Goal: Download file/media

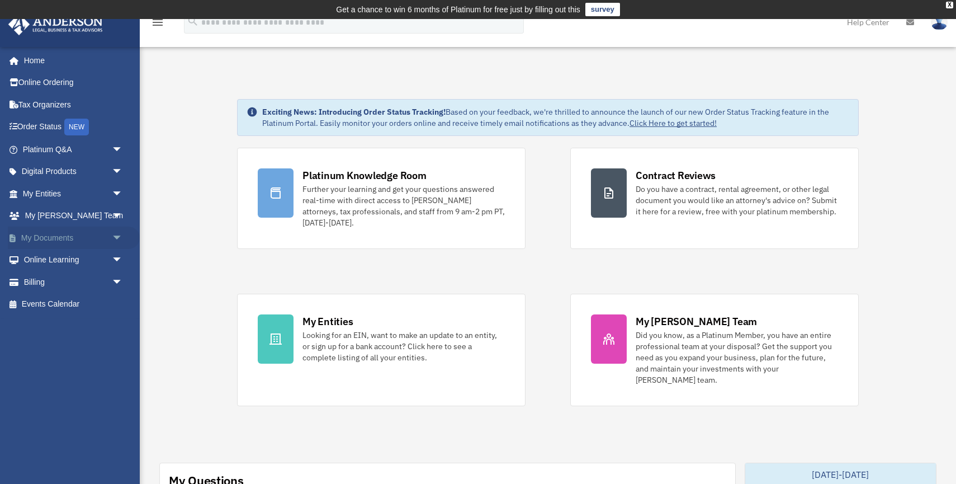
click at [31, 231] on link "My Documents arrow_drop_down" at bounding box center [74, 237] width 132 height 22
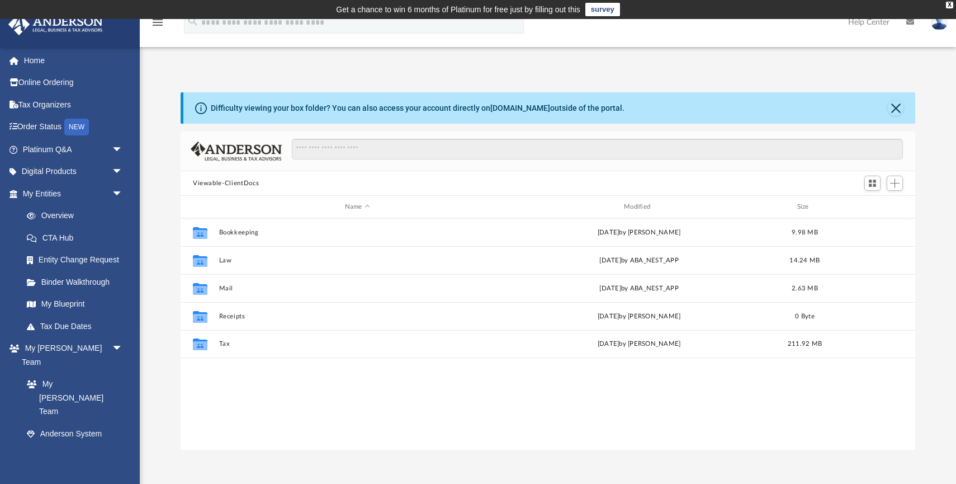
scroll to position [254, 735]
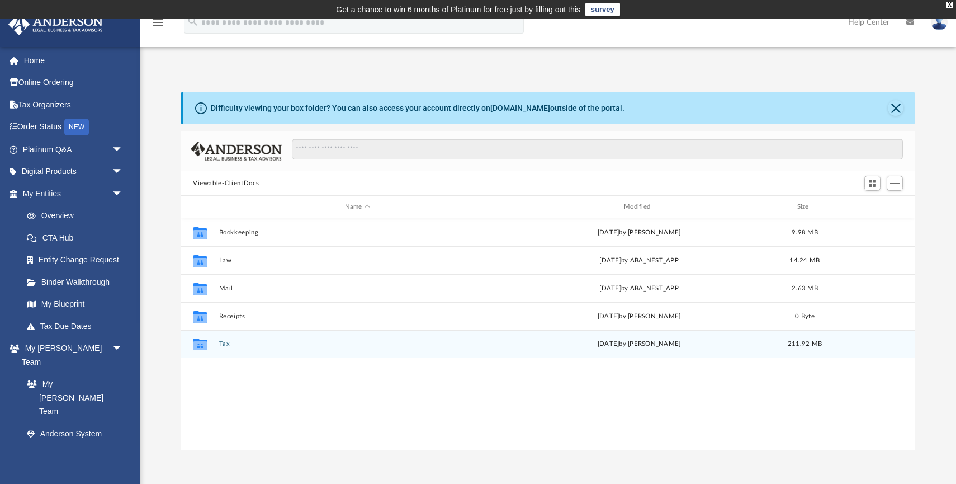
click at [224, 339] on div "Collaborated Folder Tax [DATE] by [PERSON_NAME] 211.92 MB" at bounding box center [548, 344] width 735 height 28
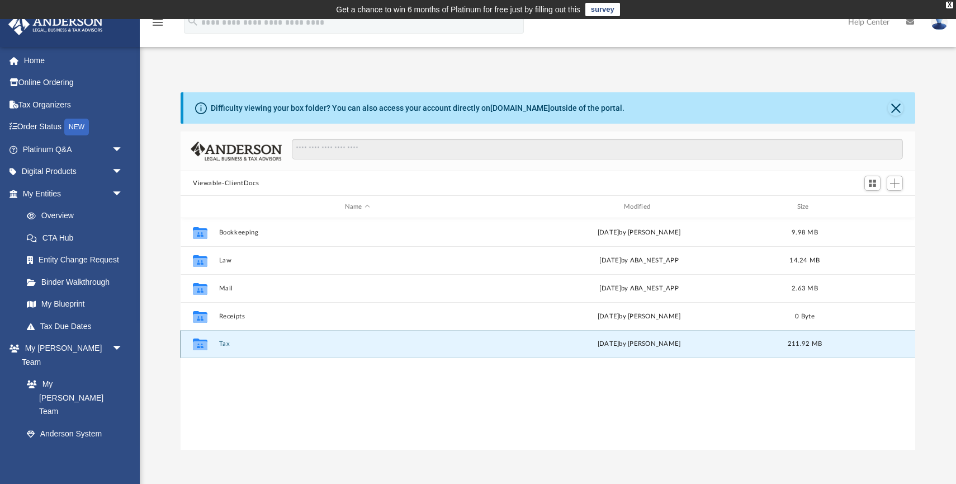
click at [223, 342] on button "Tax" at bounding box center [357, 343] width 277 height 7
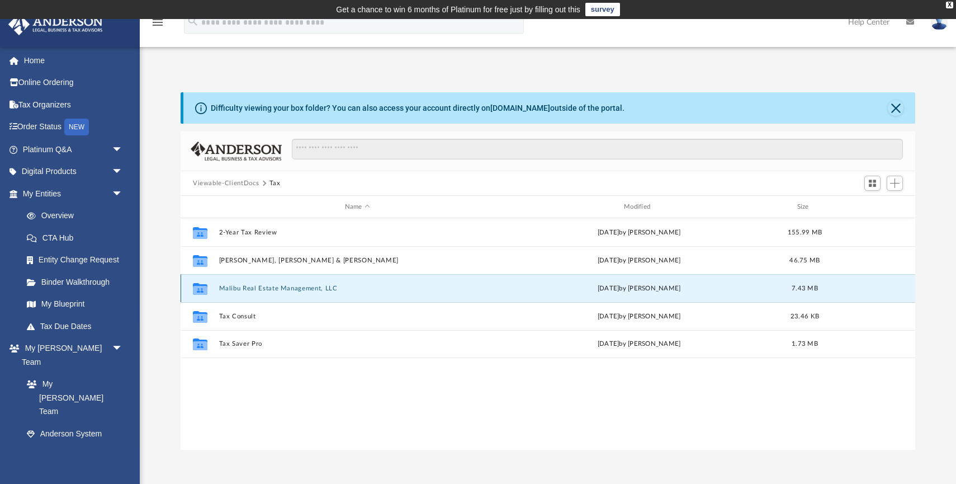
click at [252, 286] on button "Malibu Real Estate Management, LLC" at bounding box center [357, 288] width 277 height 7
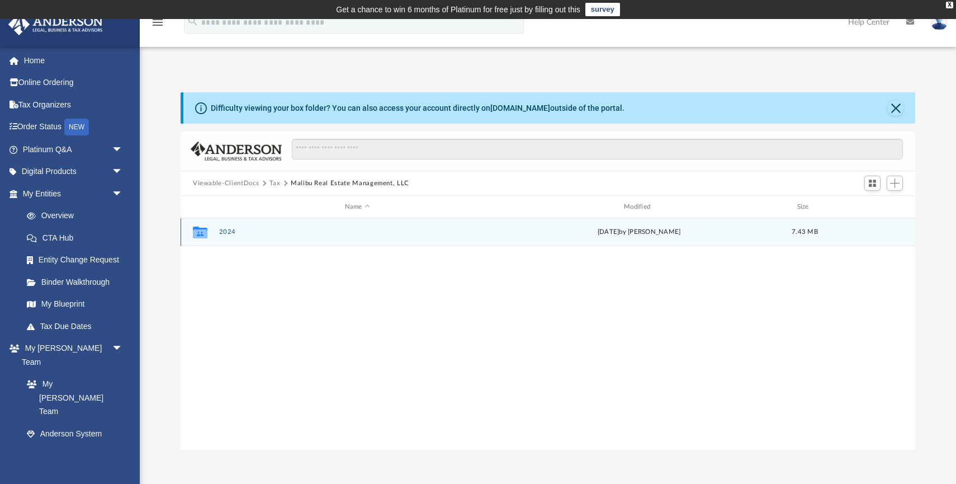
click at [228, 233] on button "2024" at bounding box center [357, 231] width 277 height 7
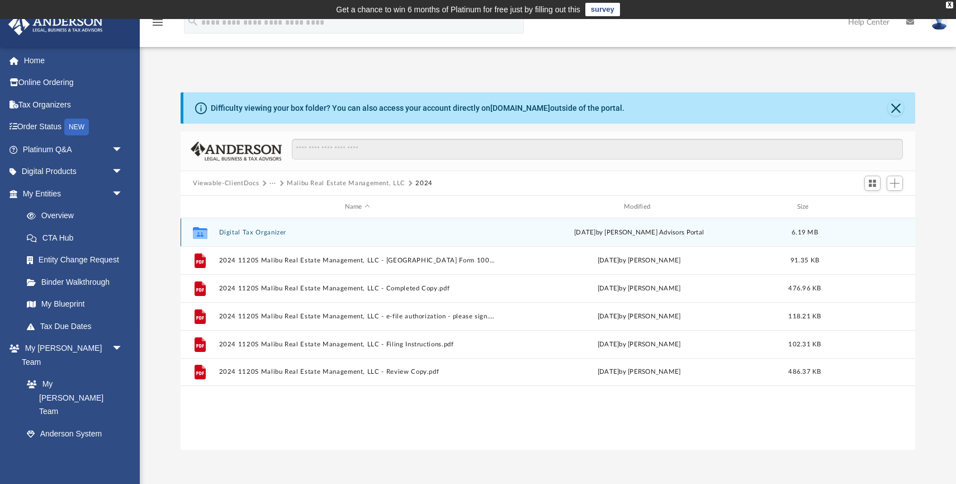
click at [277, 230] on button "Digital Tax Organizer" at bounding box center [357, 232] width 277 height 7
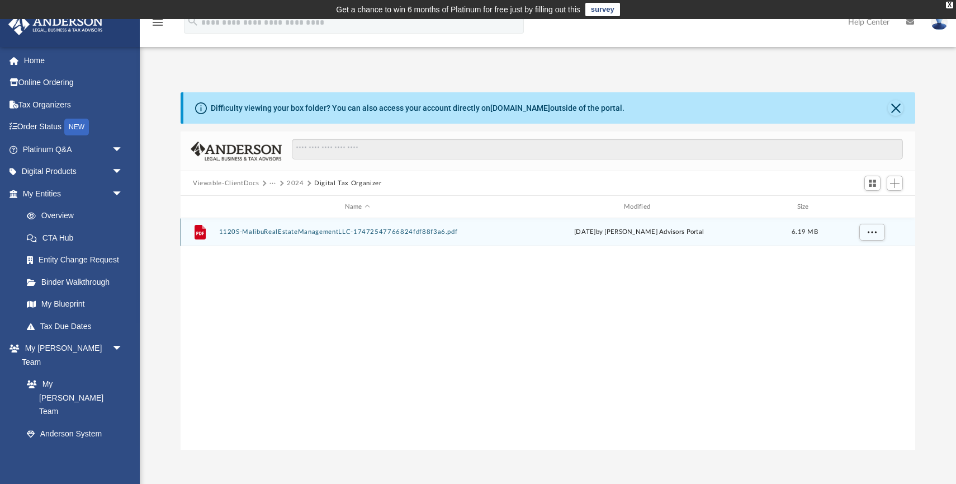
click at [413, 233] on button "1120S-MalibuRealEstateManagementLLC-17472547766824fdf88f3a6.pdf" at bounding box center [357, 231] width 277 height 7
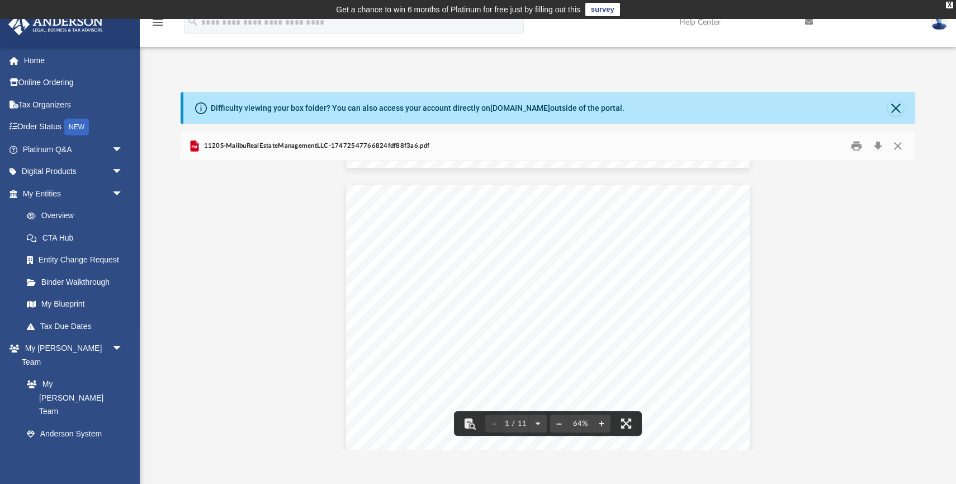
scroll to position [0, 0]
click at [900, 144] on button "Close" at bounding box center [898, 146] width 20 height 17
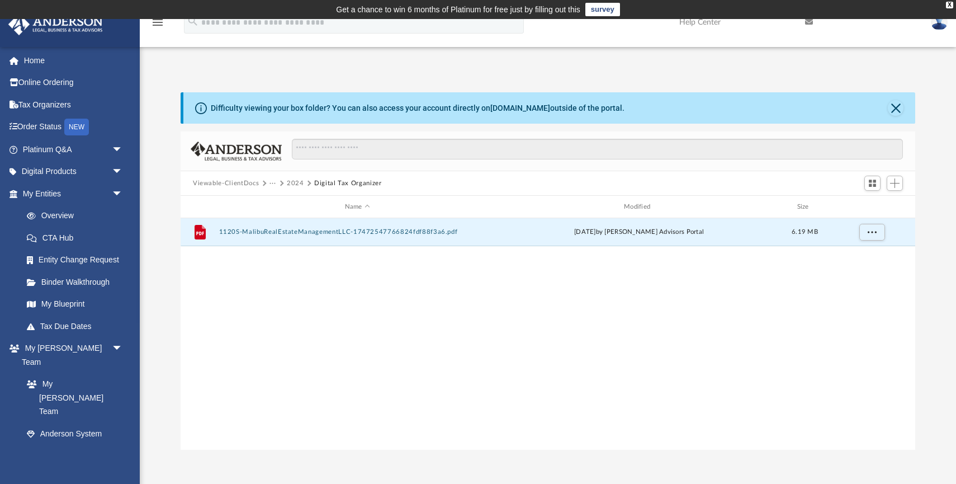
click at [295, 181] on button "2024" at bounding box center [295, 183] width 17 height 10
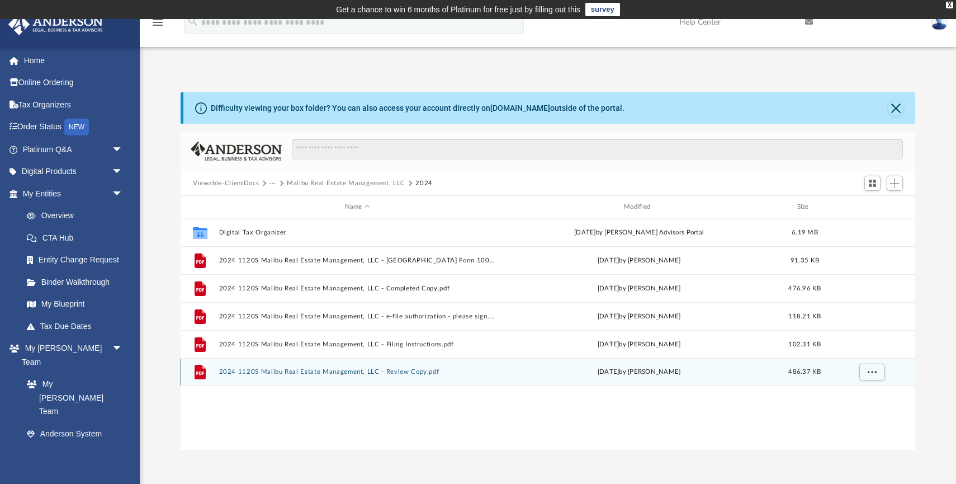
click at [277, 374] on button "2024 1120S Malibu Real Estate Management, LLC - Review Copy.pdf" at bounding box center [357, 371] width 277 height 7
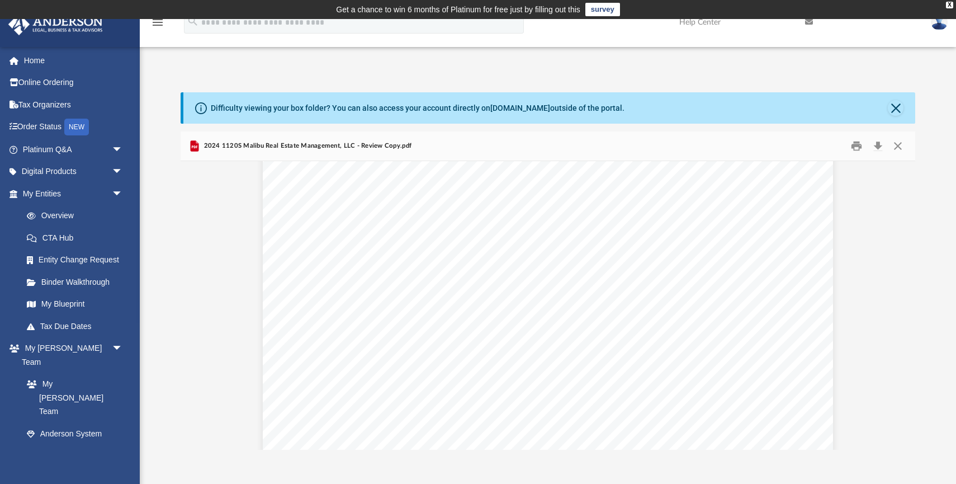
scroll to position [33922, 0]
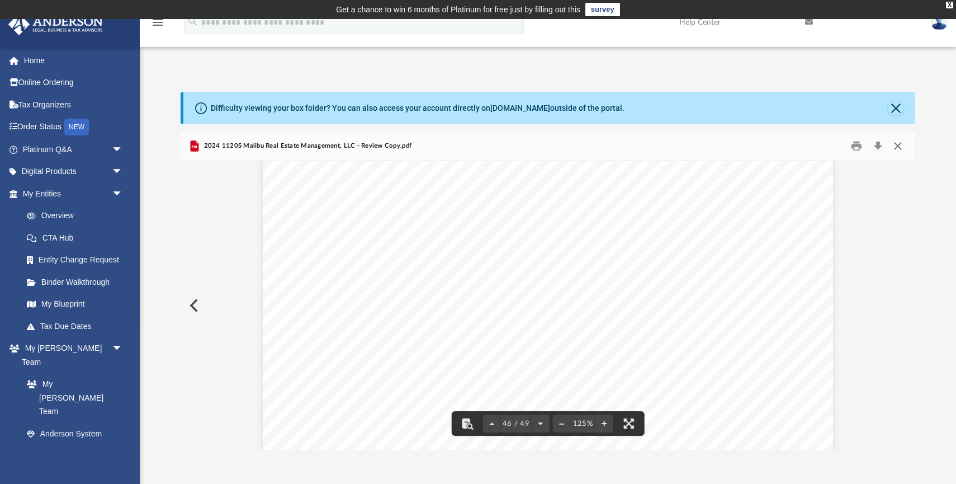
click at [896, 144] on button "Close" at bounding box center [898, 146] width 20 height 17
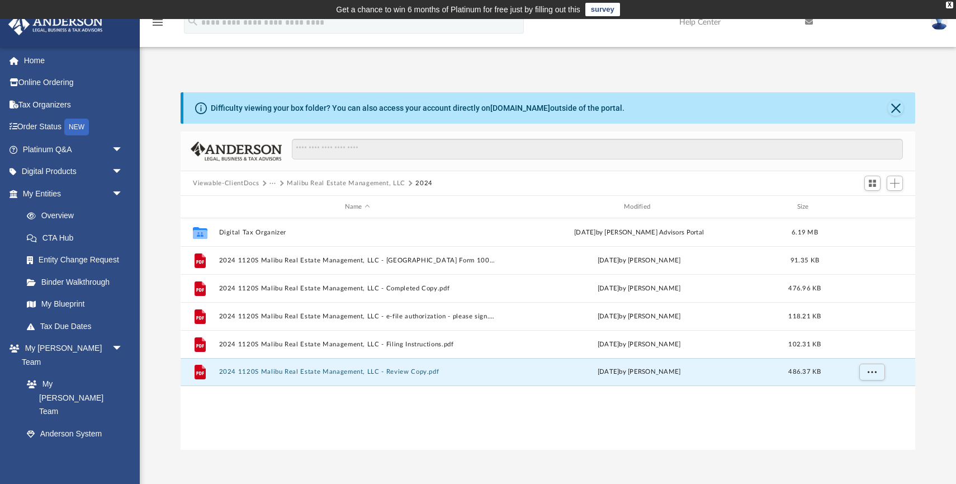
click at [270, 182] on button "···" at bounding box center [273, 183] width 7 height 10
click at [251, 184] on button "Viewable-ClientDocs" at bounding box center [226, 183] width 66 height 10
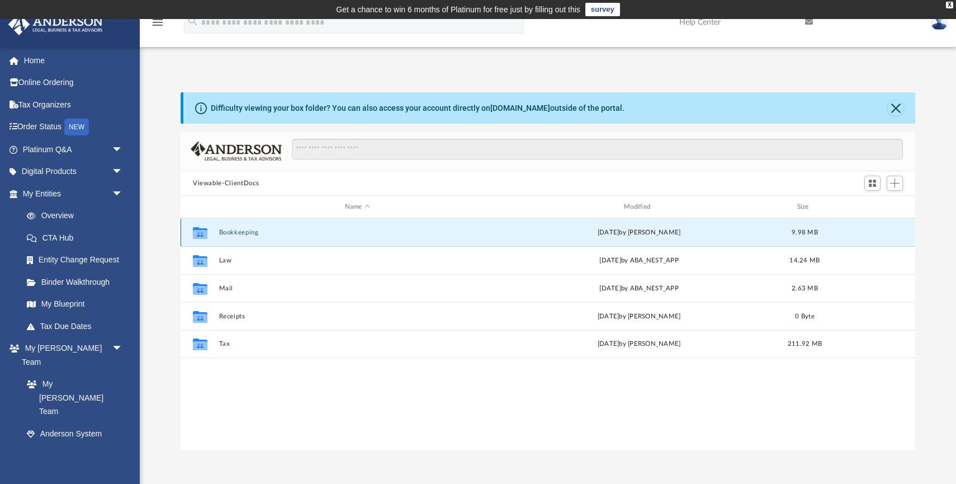
click at [235, 235] on button "Bookkeeping" at bounding box center [357, 232] width 277 height 7
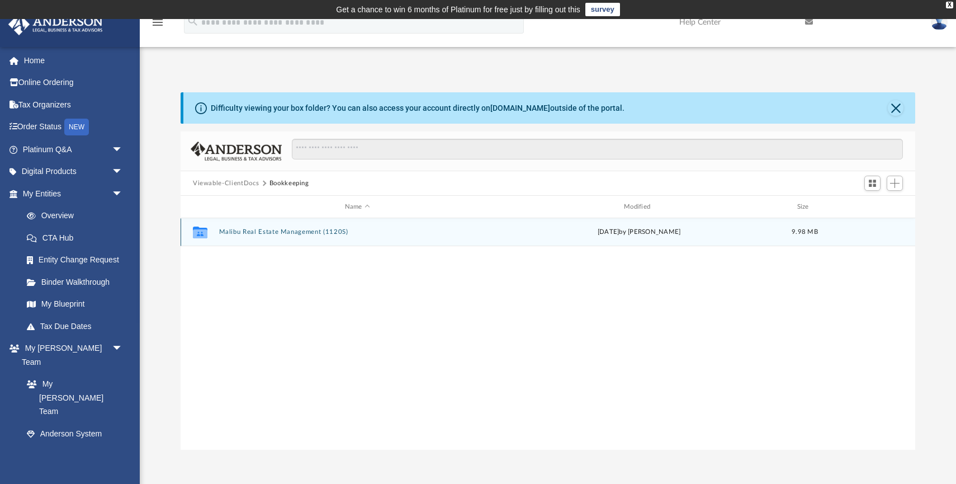
click at [243, 233] on button "Malibu Real Estate Management (1120S)" at bounding box center [357, 231] width 277 height 7
click at [243, 233] on button "2024" at bounding box center [357, 232] width 277 height 7
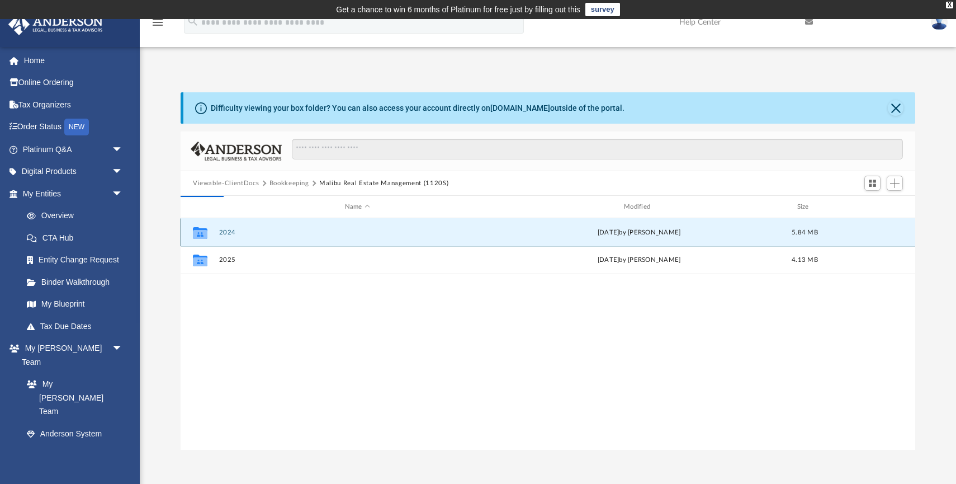
click at [227, 233] on button "2024" at bounding box center [357, 232] width 277 height 7
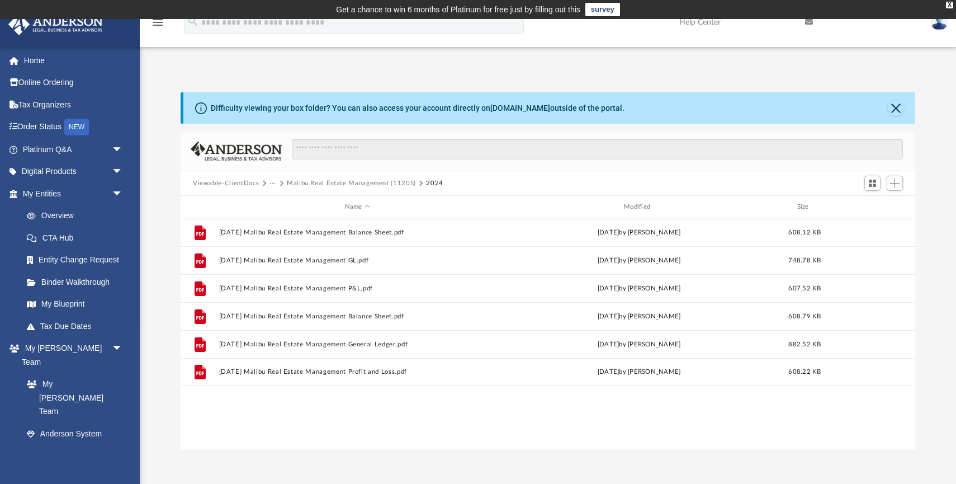
click at [228, 182] on button "Viewable-ClientDocs" at bounding box center [226, 183] width 66 height 10
